Goal: Information Seeking & Learning: Learn about a topic

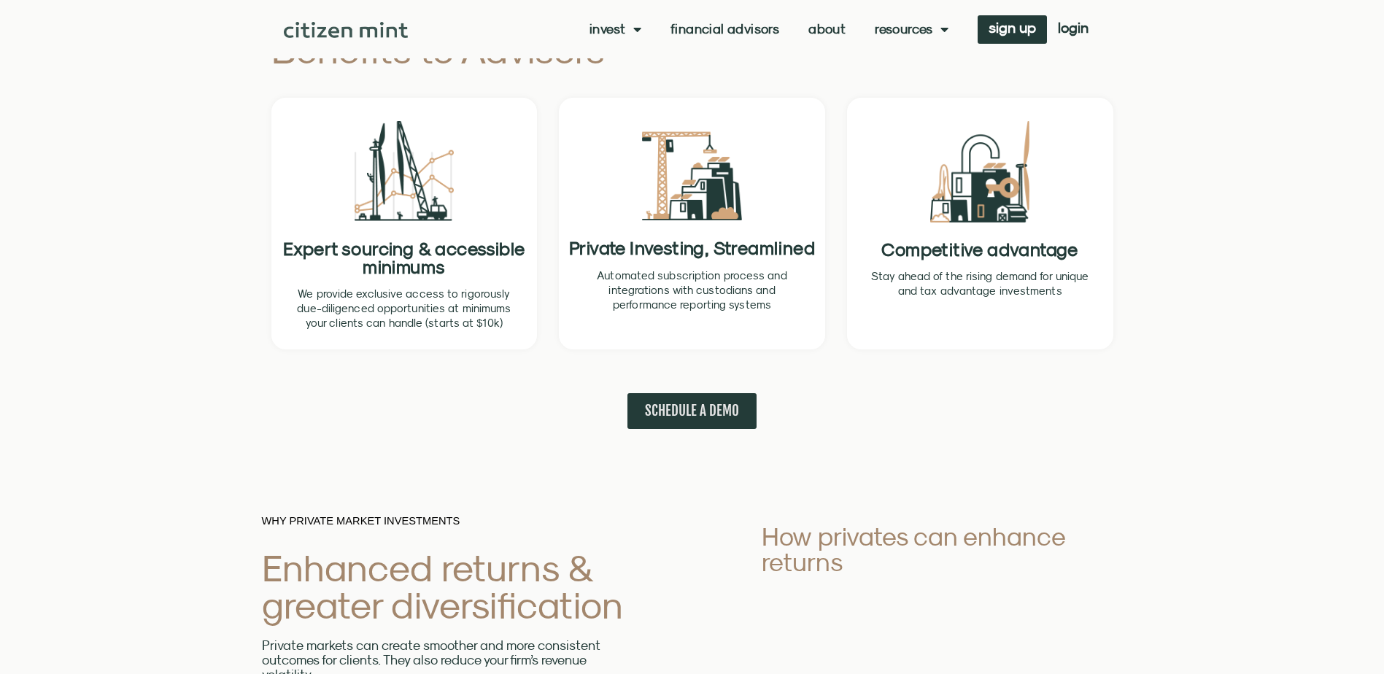
scroll to position [608, 0]
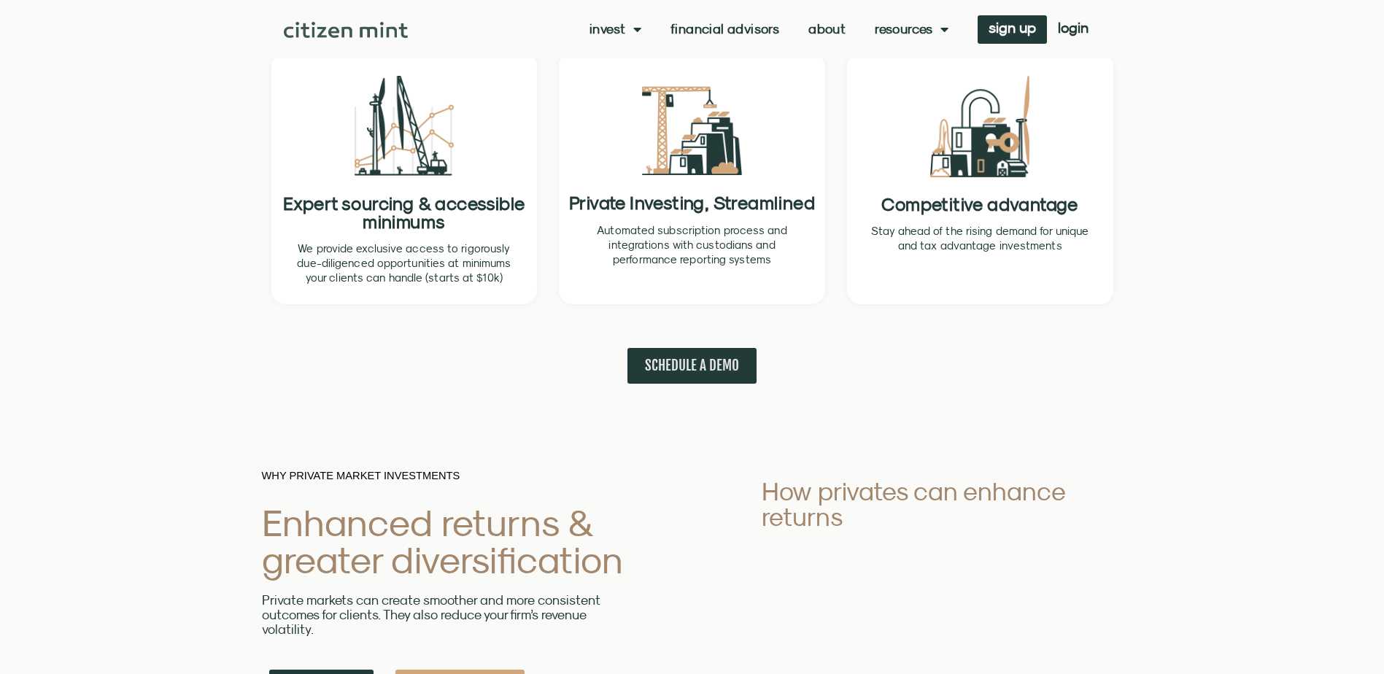
click at [312, 345] on div "SCHEDULE A DEMO" at bounding box center [692, 355] width 857 height 58
click at [272, 352] on div "SCHEDULE A DEMO" at bounding box center [692, 366] width 857 height 36
click at [216, 188] on div "Benefits to Advisors Expert sourcing & accessible minimums We provide exclusive…" at bounding box center [692, 173] width 1384 height 507
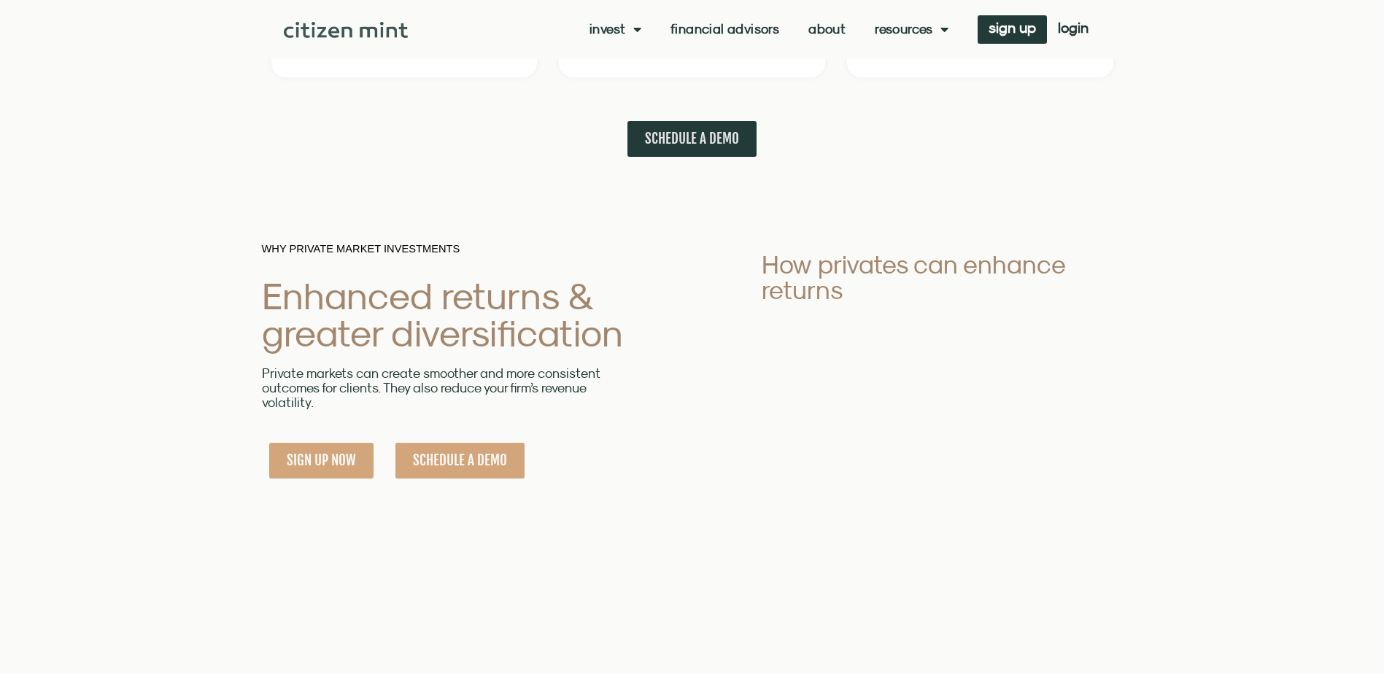
scroll to position [1022, 0]
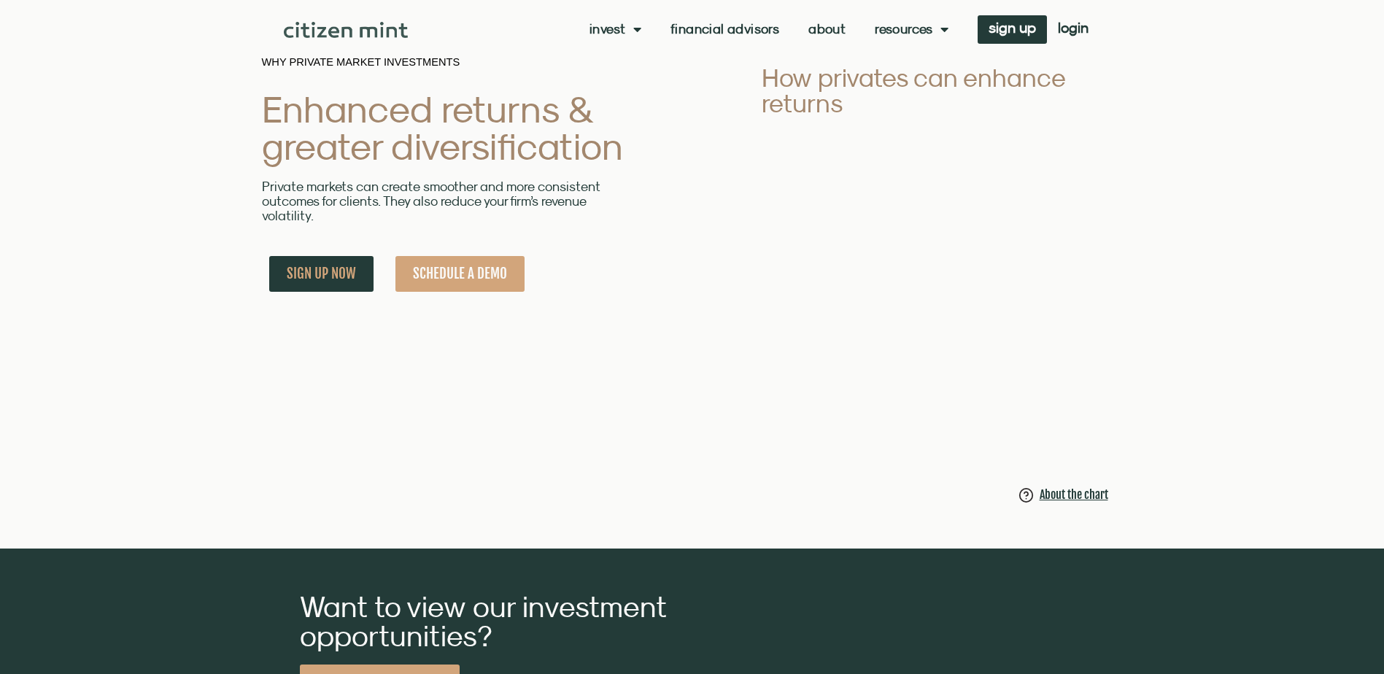
click at [1029, 497] on img at bounding box center [1027, 495] width 16 height 19
click at [1046, 503] on div "About the chart" at bounding box center [1074, 495] width 69 height 18
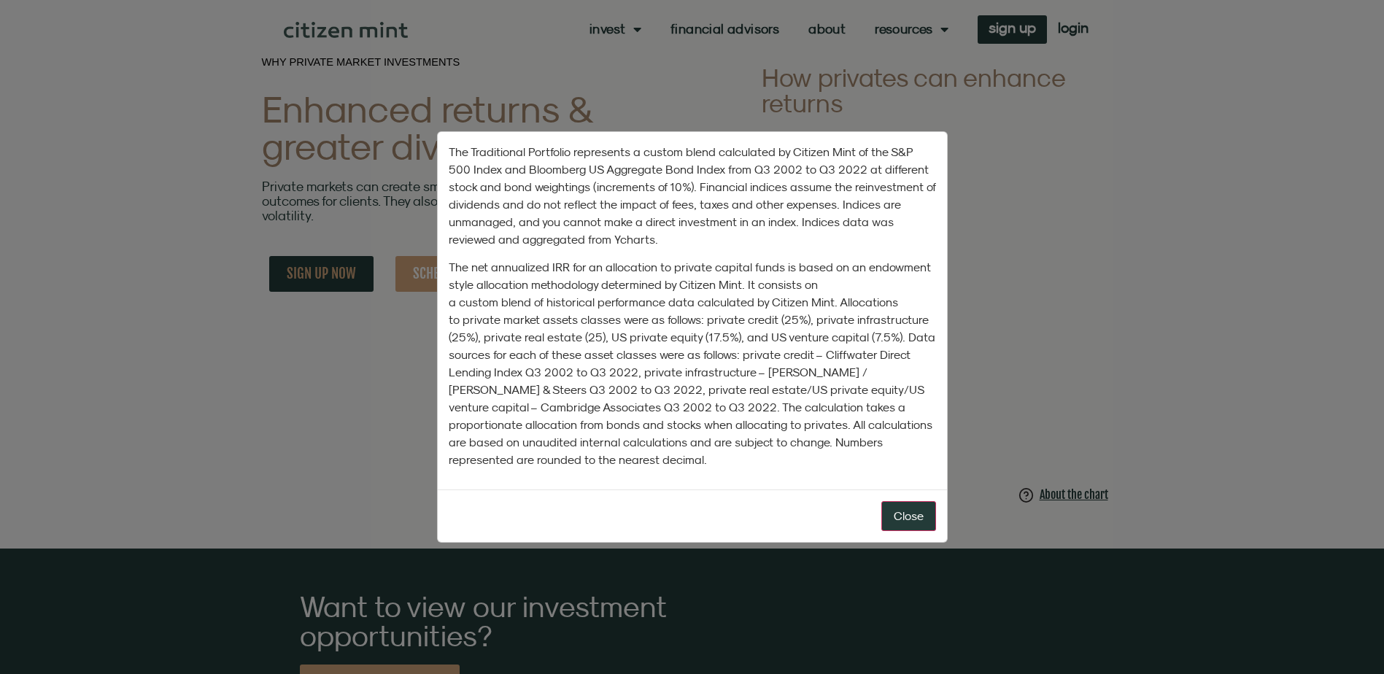
click at [1044, 250] on div "The Traditional Portfolio represents a custom blend calculated by Citizen Mint …" at bounding box center [692, 337] width 1384 height 674
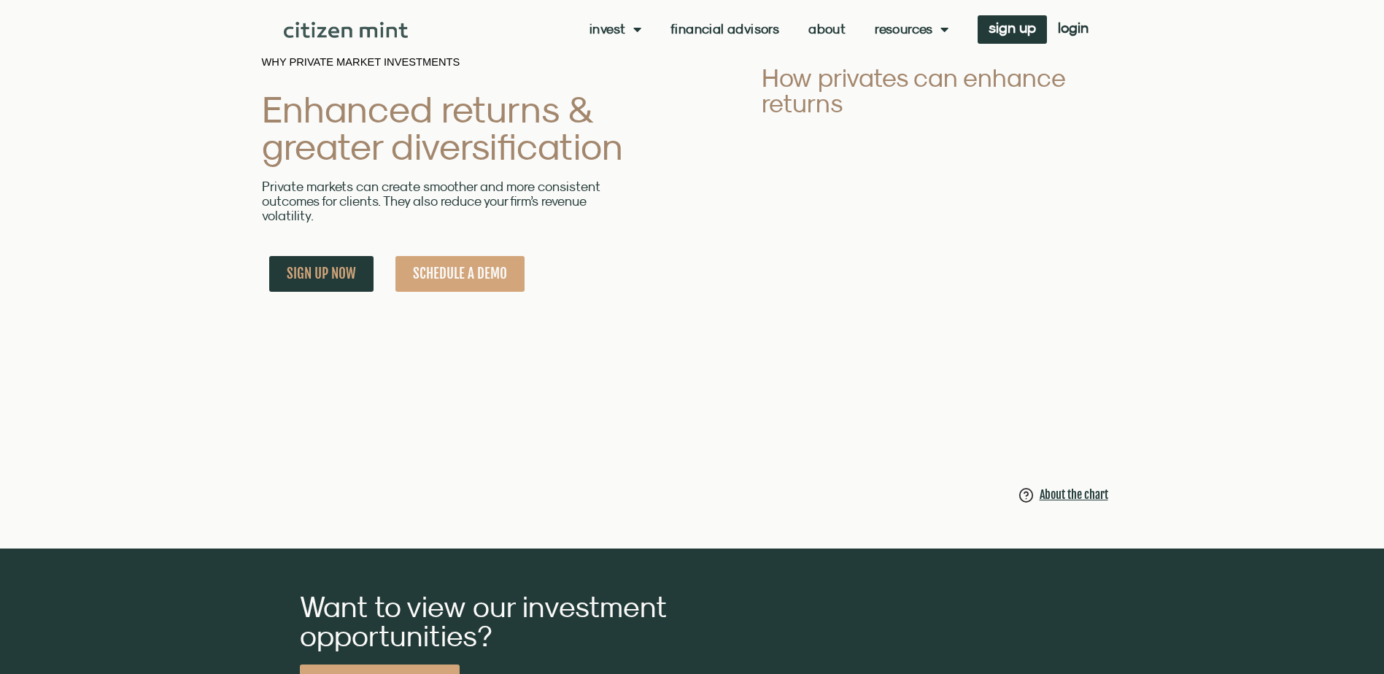
click at [522, 383] on div "WHY PRIVATE MARKET INVESTMENTS Enhanced returns & greater diversification Priva…" at bounding box center [692, 281] width 861 height 535
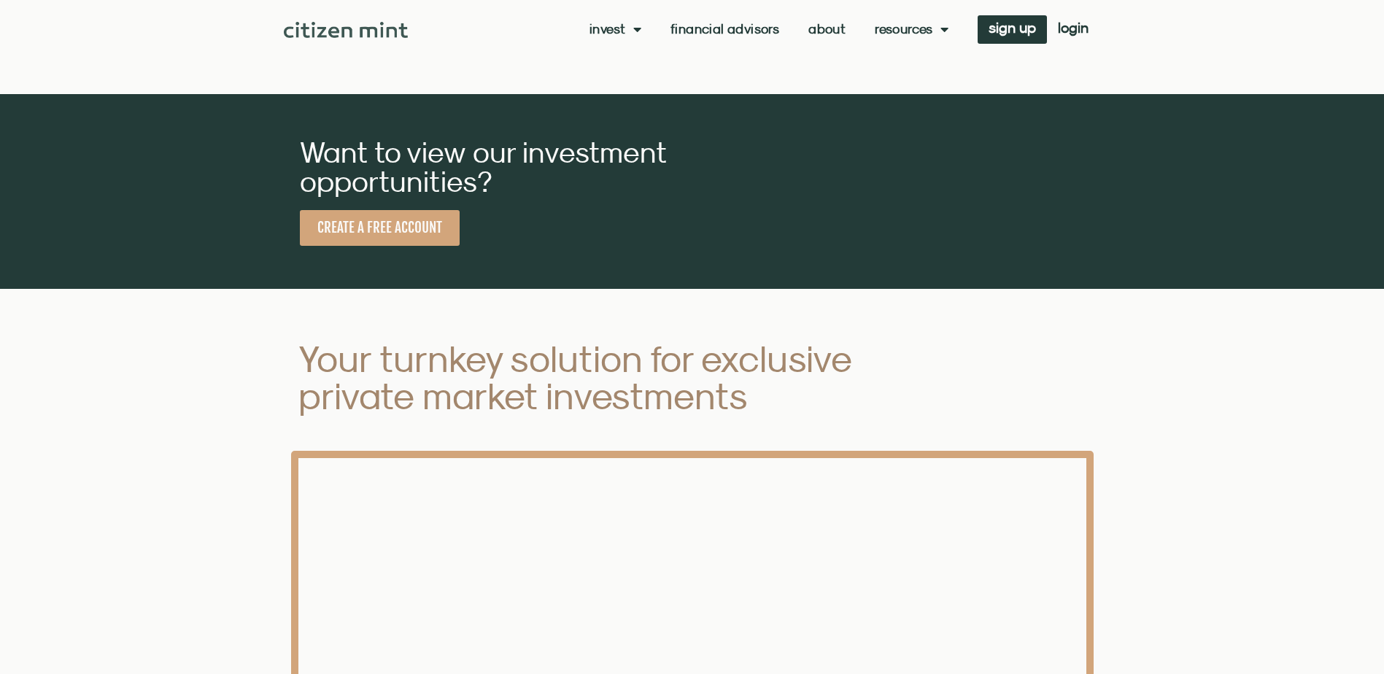
scroll to position [1824, 0]
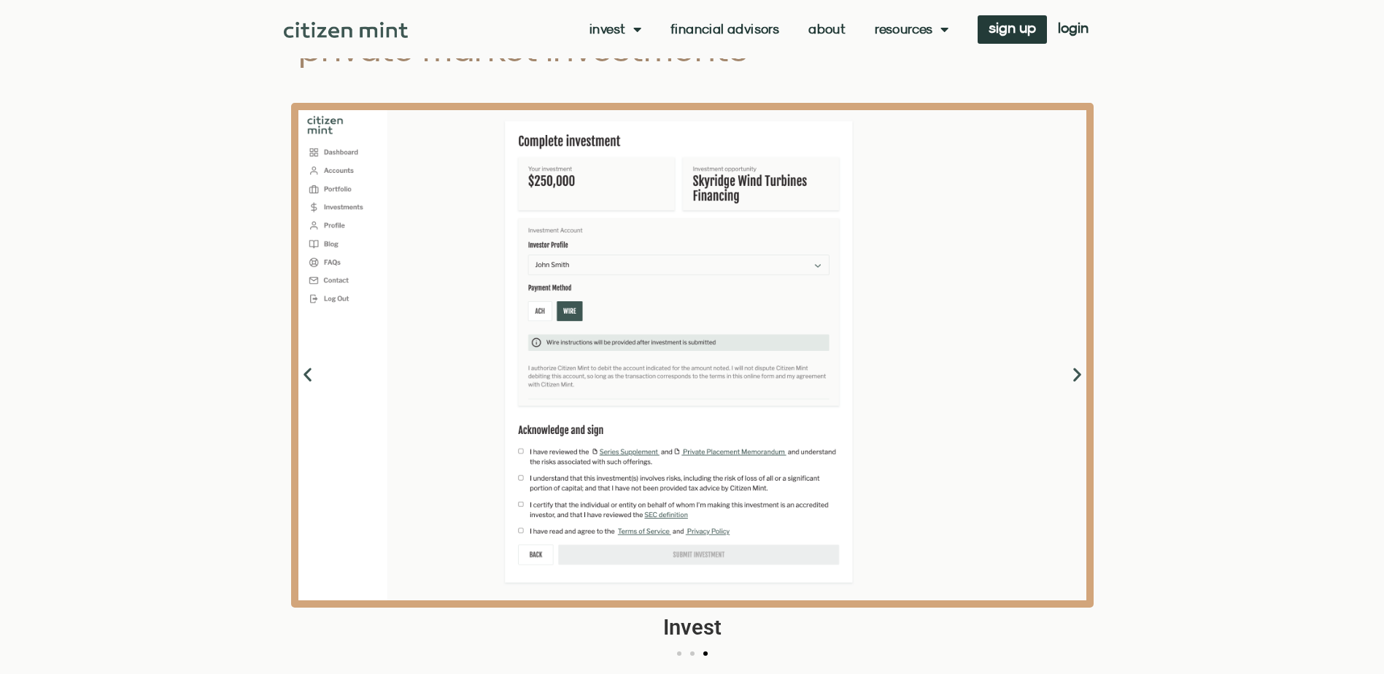
click at [200, 396] on div "Your turnkey solution for exclusive private market investments Invest Dashboard…" at bounding box center [692, 326] width 1384 height 771
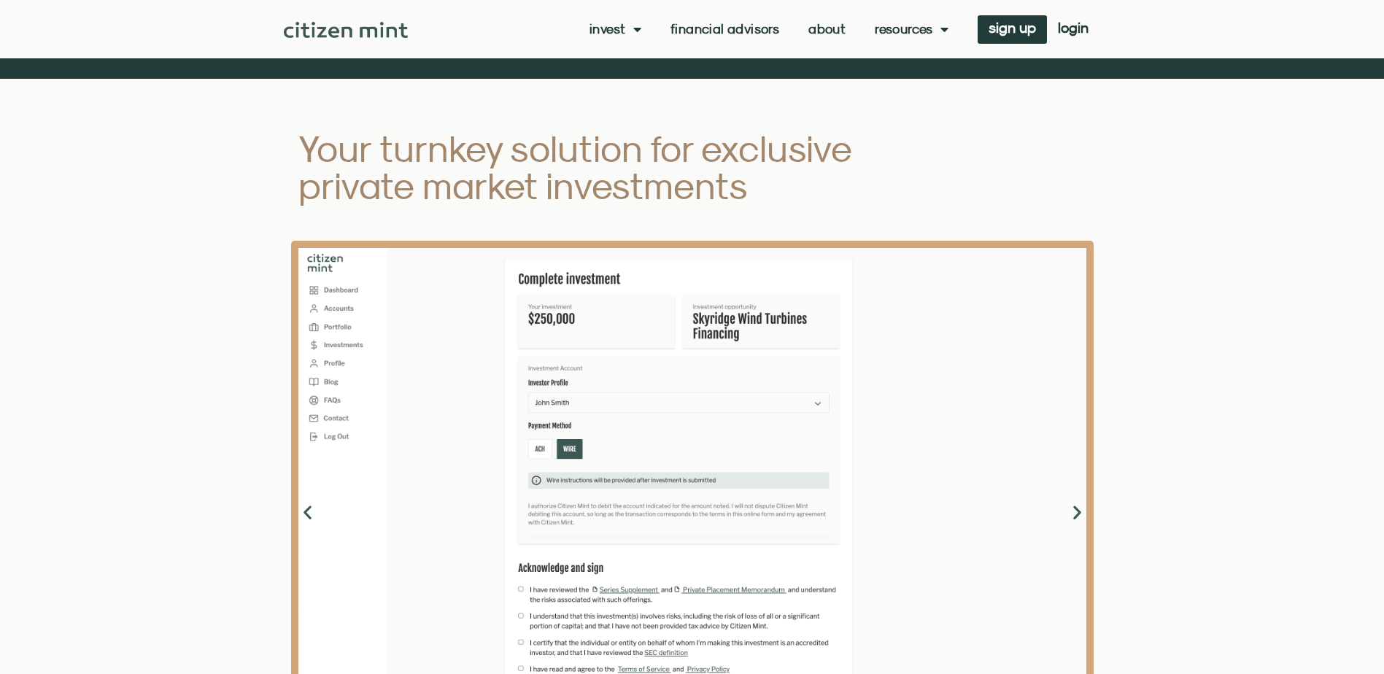
scroll to position [1678, 0]
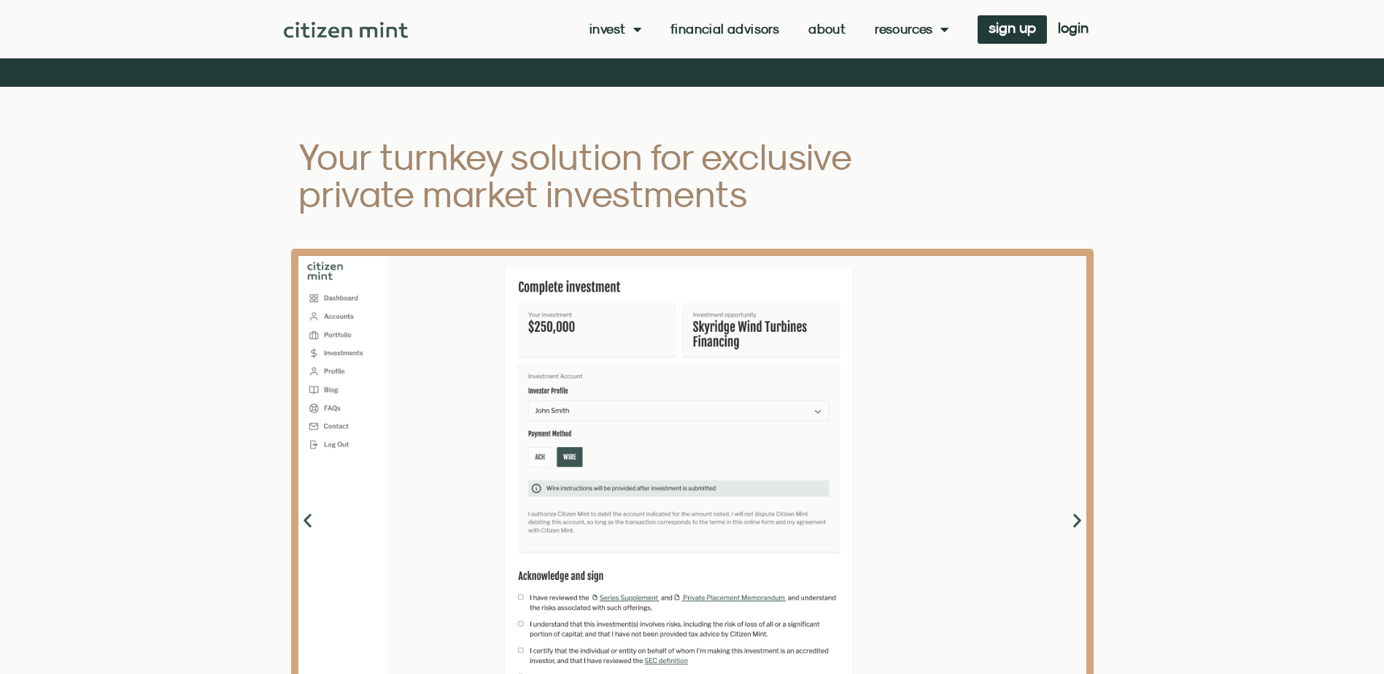
click at [398, 170] on h2 "Your turnkey solution for exclusive private market investments" at bounding box center [602, 175] width 609 height 74
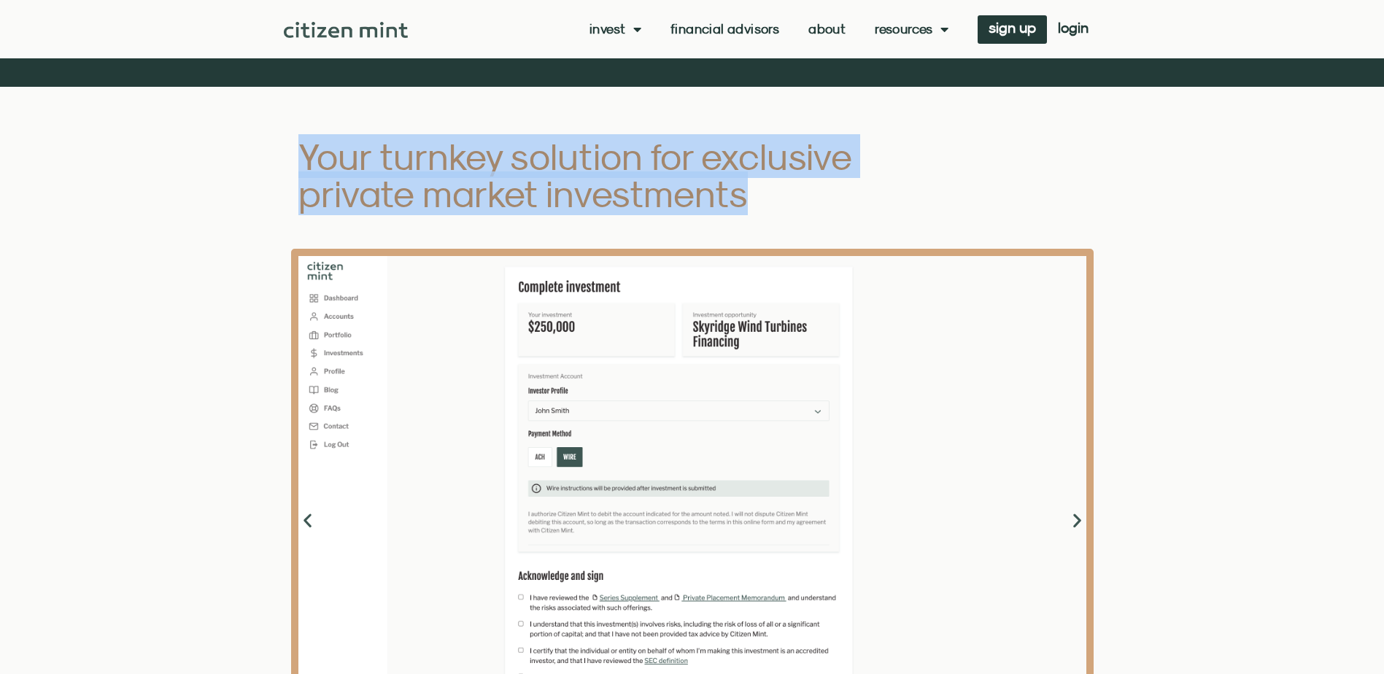
click at [398, 170] on h2 "Your turnkey solution for exclusive private market investments" at bounding box center [602, 175] width 609 height 74
click at [569, 212] on h2 "Your turnkey solution for exclusive private market investments" at bounding box center [602, 175] width 609 height 74
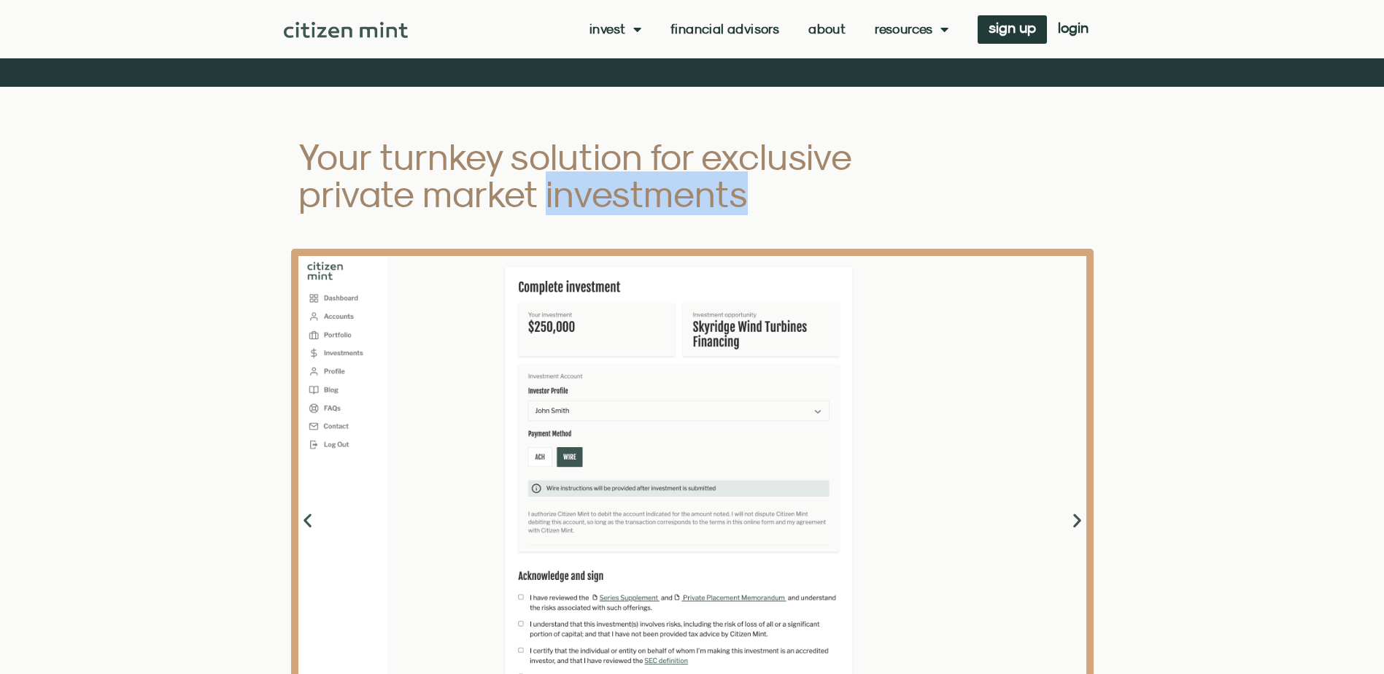
click at [569, 212] on h2 "Your turnkey solution for exclusive private market investments" at bounding box center [602, 175] width 609 height 74
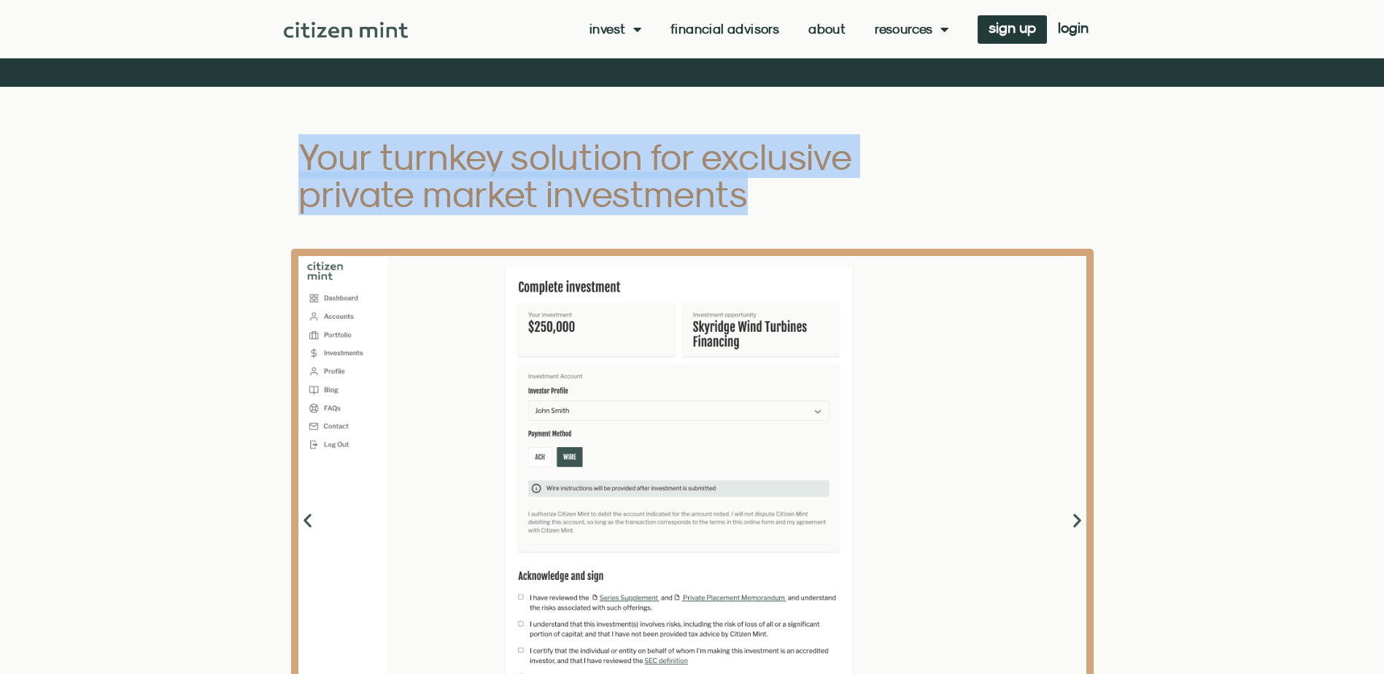
click at [569, 212] on h2 "Your turnkey solution for exclusive private market investments" at bounding box center [602, 175] width 609 height 74
drag, startPoint x: 569, startPoint y: 215, endPoint x: 473, endPoint y: 218, distance: 96.4
click at [473, 218] on div "Your turnkey solution for exclusive private market investments" at bounding box center [602, 175] width 623 height 89
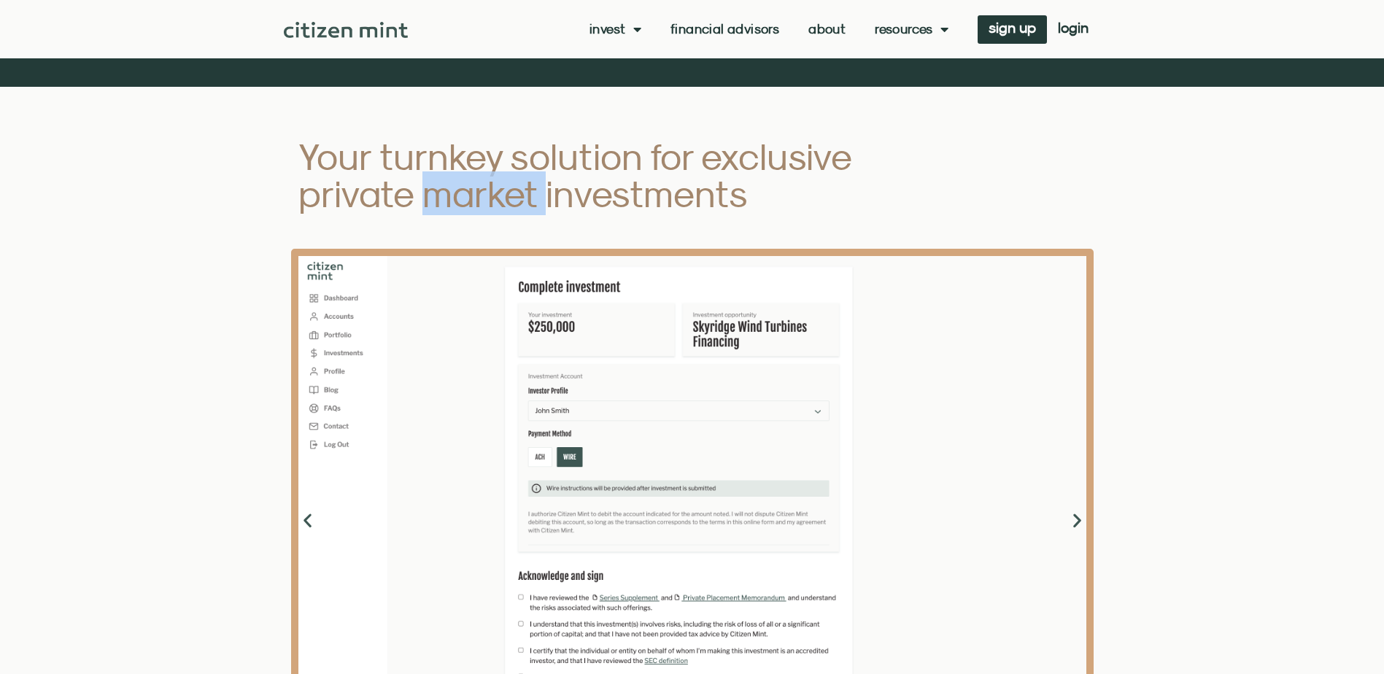
click at [473, 218] on div "Your turnkey solution for exclusive private market investments" at bounding box center [602, 175] width 623 height 89
click at [763, 212] on h2 "Your turnkey solution for exclusive private market investments" at bounding box center [602, 175] width 609 height 74
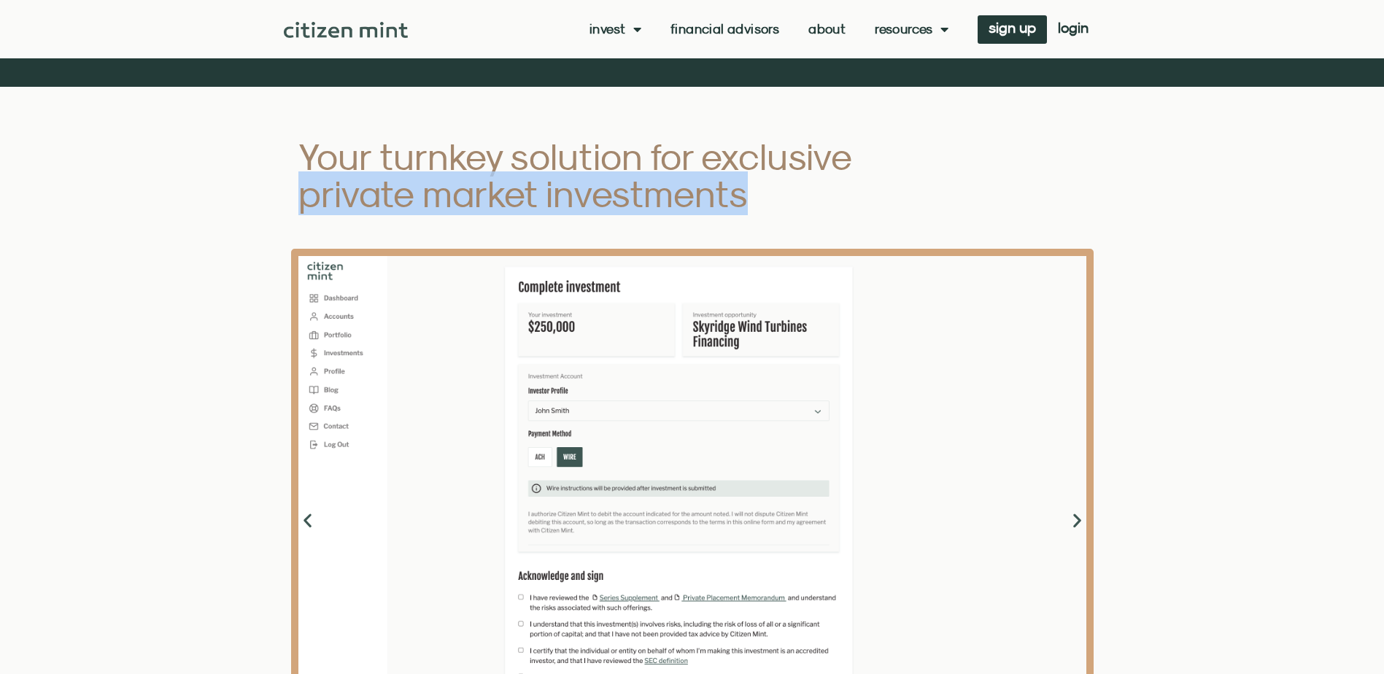
drag, startPoint x: 763, startPoint y: 213, endPoint x: 350, endPoint y: 182, distance: 414.2
click at [350, 182] on h2 "Your turnkey solution for exclusive private market investments" at bounding box center [602, 175] width 609 height 74
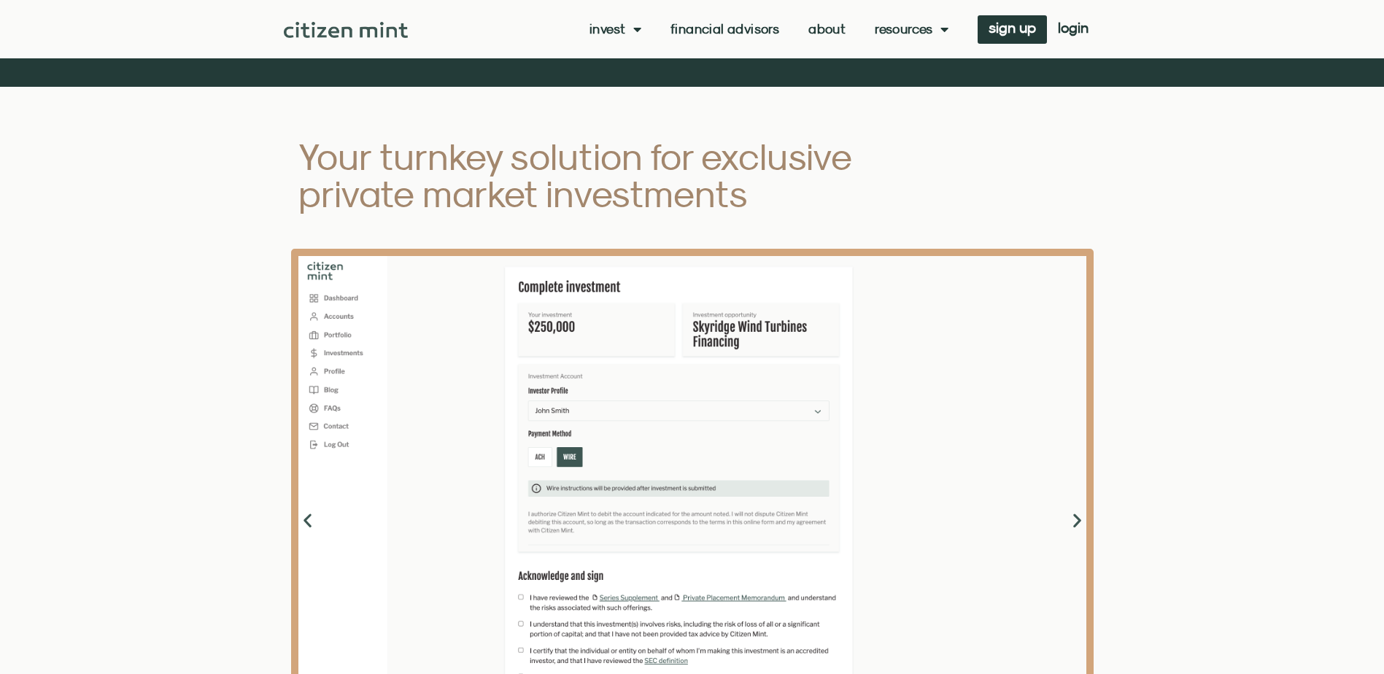
click at [348, 180] on h2 "Your turnkey solution for exclusive private market investments" at bounding box center [602, 175] width 609 height 74
